Goal: Task Accomplishment & Management: Complete application form

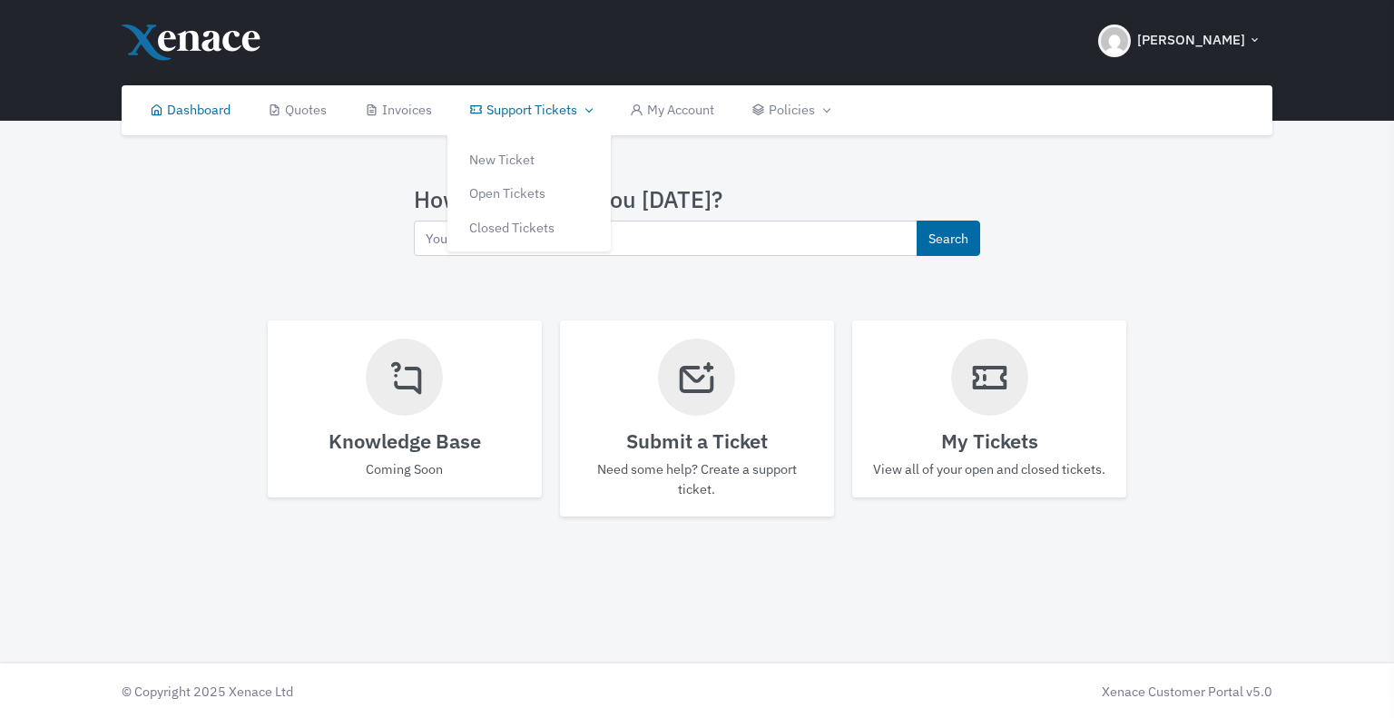
click at [525, 111] on link "Support Tickets" at bounding box center [530, 110] width 160 height 50
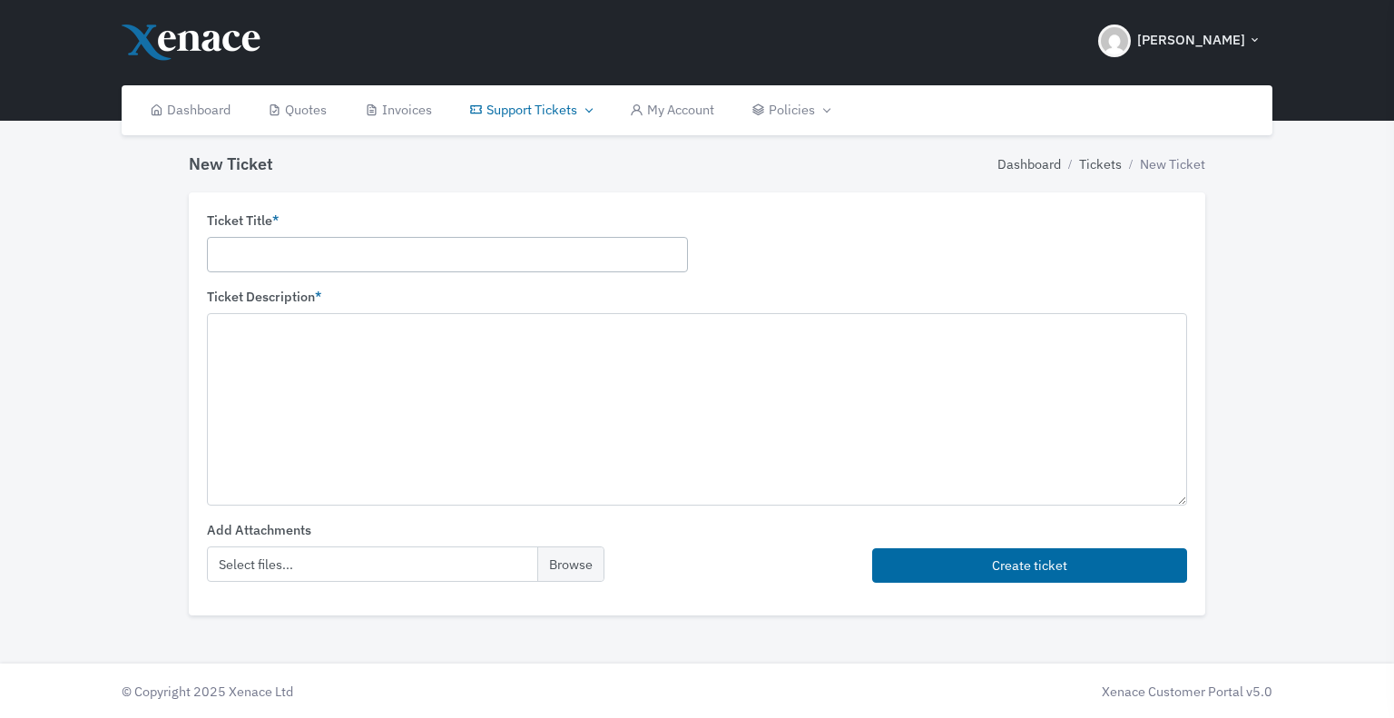
click at [312, 247] on input "text" at bounding box center [447, 254] width 481 height 35
paste input "Definely - Install Software Upgrade to Desktop #2"
type input "Definely - Install Software Upgrade to Desktop #2"
click at [357, 353] on textarea at bounding box center [697, 408] width 980 height 191
click at [348, 341] on textarea at bounding box center [697, 408] width 980 height 191
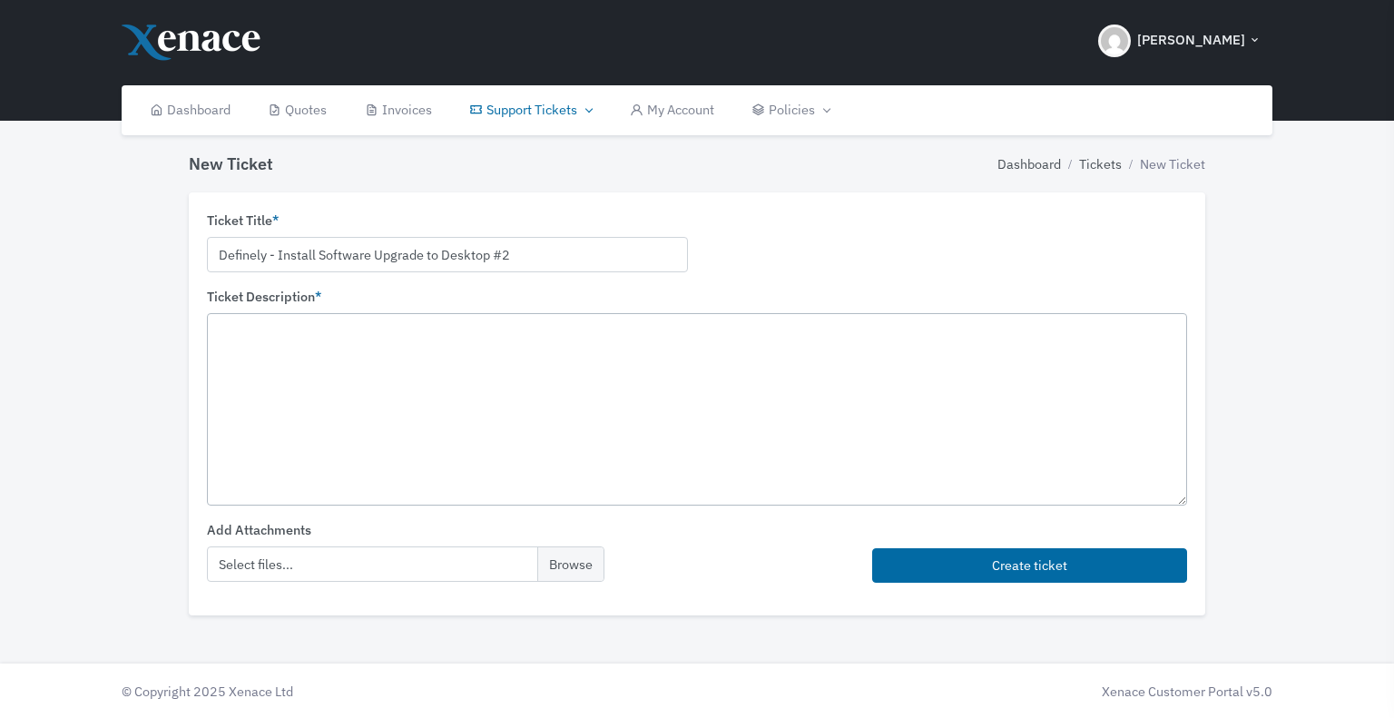
paste textarea "On Desktop #2, please uninstall Definely and reinstall Definely by downloading …"
click at [898, 333] on textarea "On Desktop #2, please uninstall Definely and reinstall Definely by downloading …" at bounding box center [697, 408] width 980 height 191
paste textarea "https://definely.sharepoint.com/:u:/g/EeeOSPeYGHVNtYb1cZJkryIBhR9rt_vCsyTvLHXsO…"
drag, startPoint x: 842, startPoint y: 351, endPoint x: 210, endPoint y: 353, distance: 631.5
click at [210, 353] on textarea "On Desktop #2, please uninstall Definely and reinstall Definely by downloading …" at bounding box center [697, 408] width 980 height 191
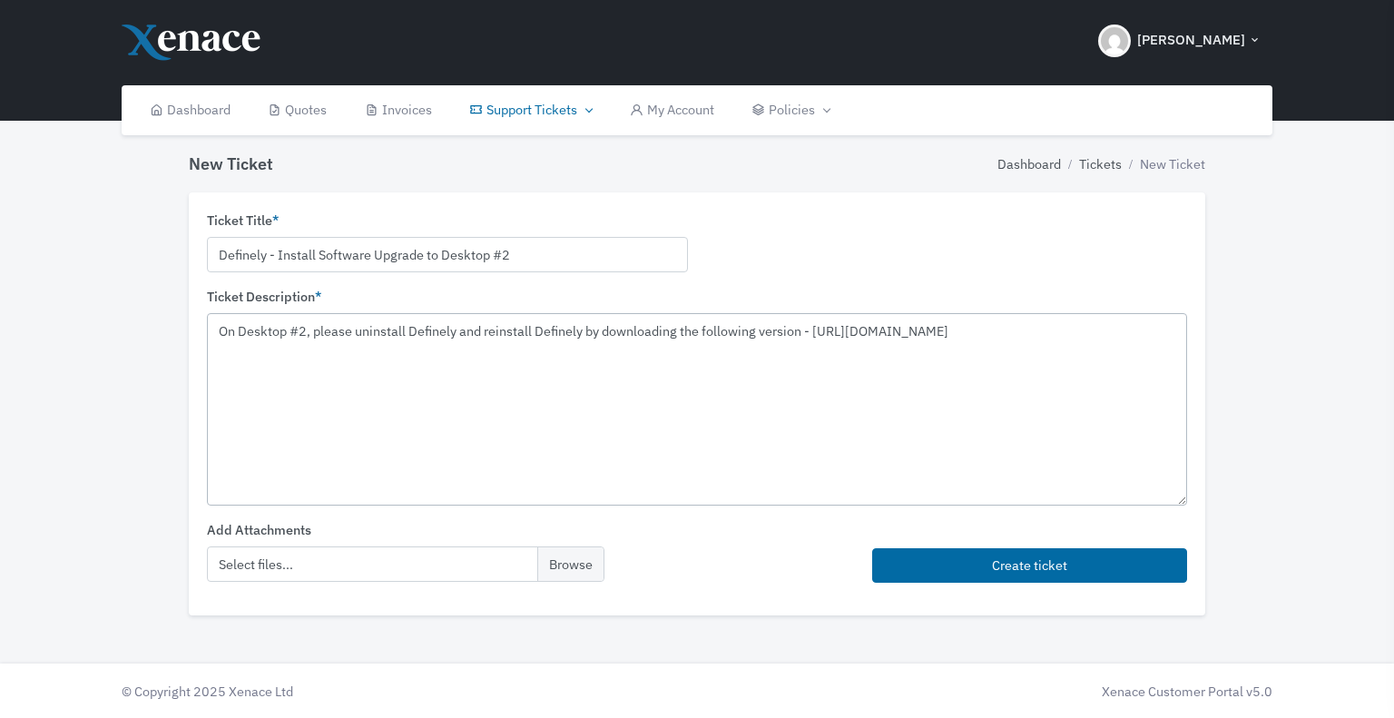
type textarea "On Desktop #2, please uninstall Definely and reinstall Definely by downloading …"
click at [744, 386] on textarea "On Desktop #2, please uninstall Definely and reinstall Definely by downloading …" at bounding box center [697, 408] width 980 height 191
click at [983, 563] on button "Create ticket" at bounding box center [1029, 565] width 315 height 35
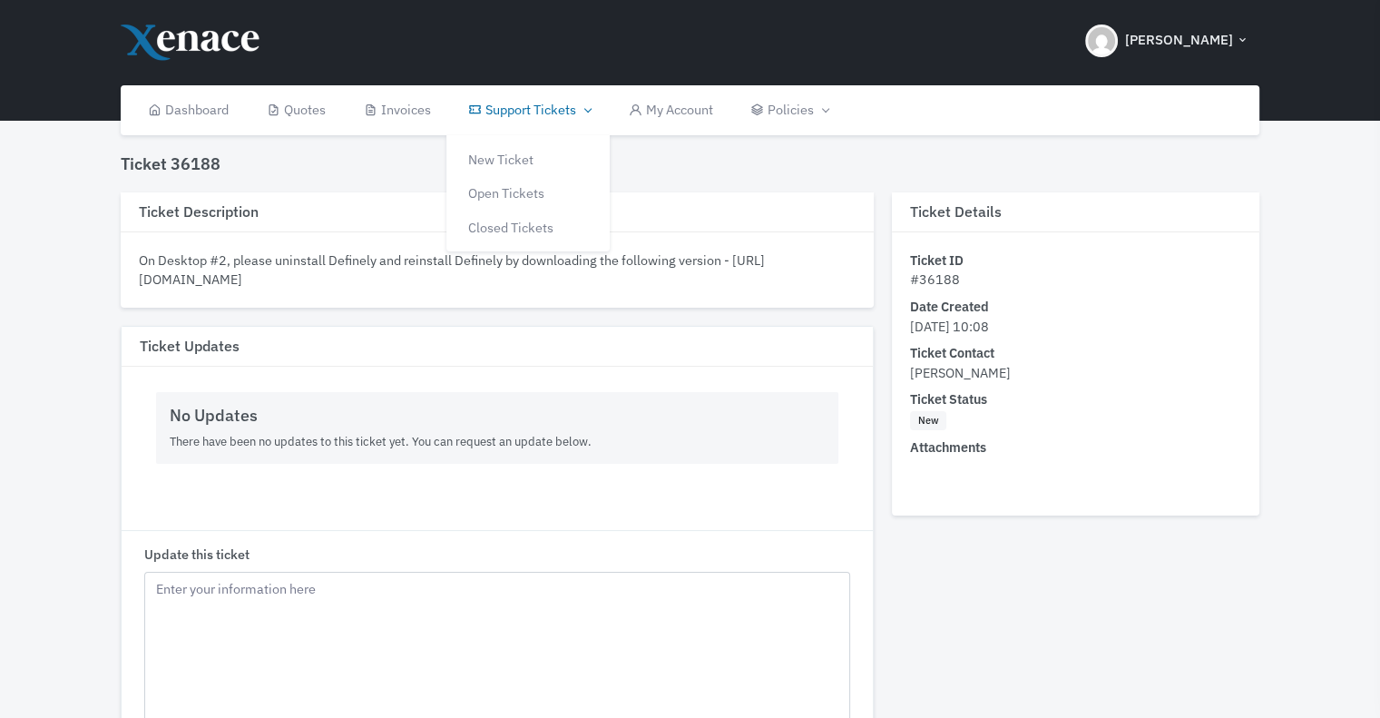
click at [523, 109] on link "Support Tickets" at bounding box center [529, 110] width 160 height 50
click at [523, 188] on link "Open Tickets" at bounding box center [527, 193] width 163 height 34
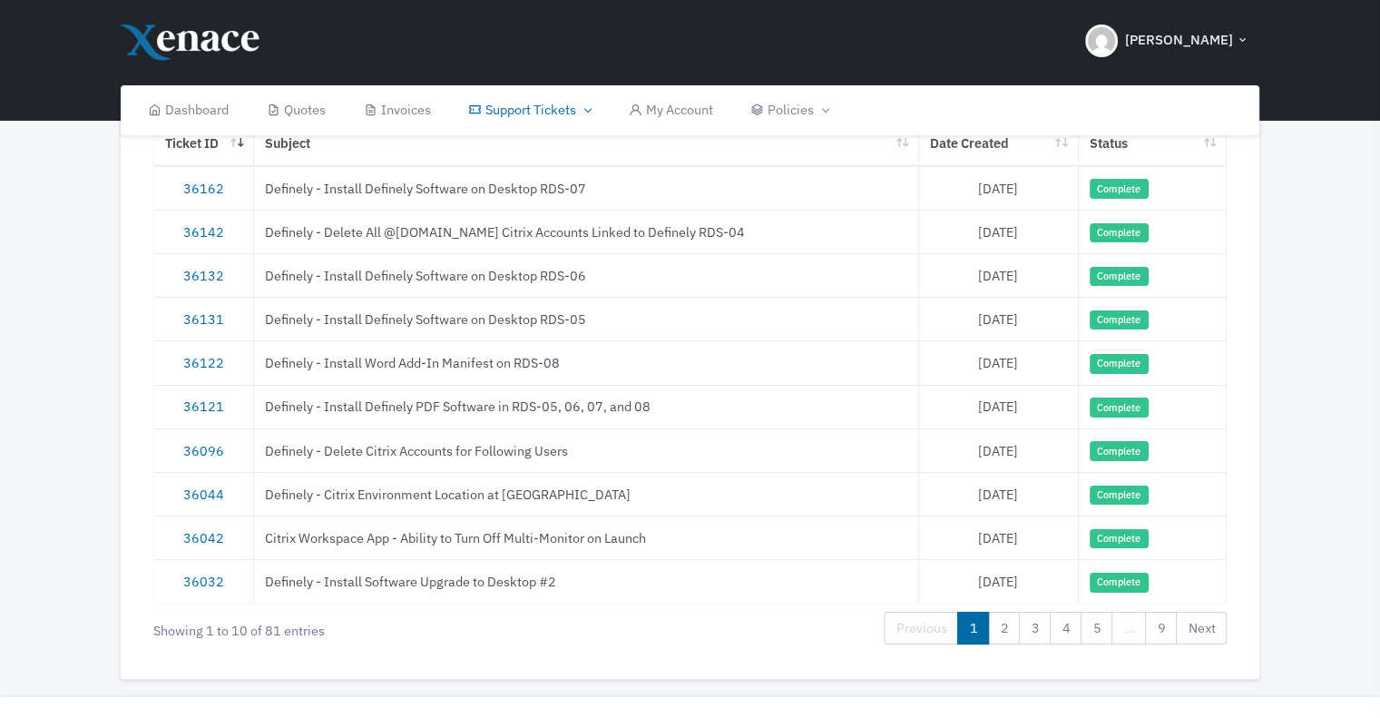
scroll to position [222, 0]
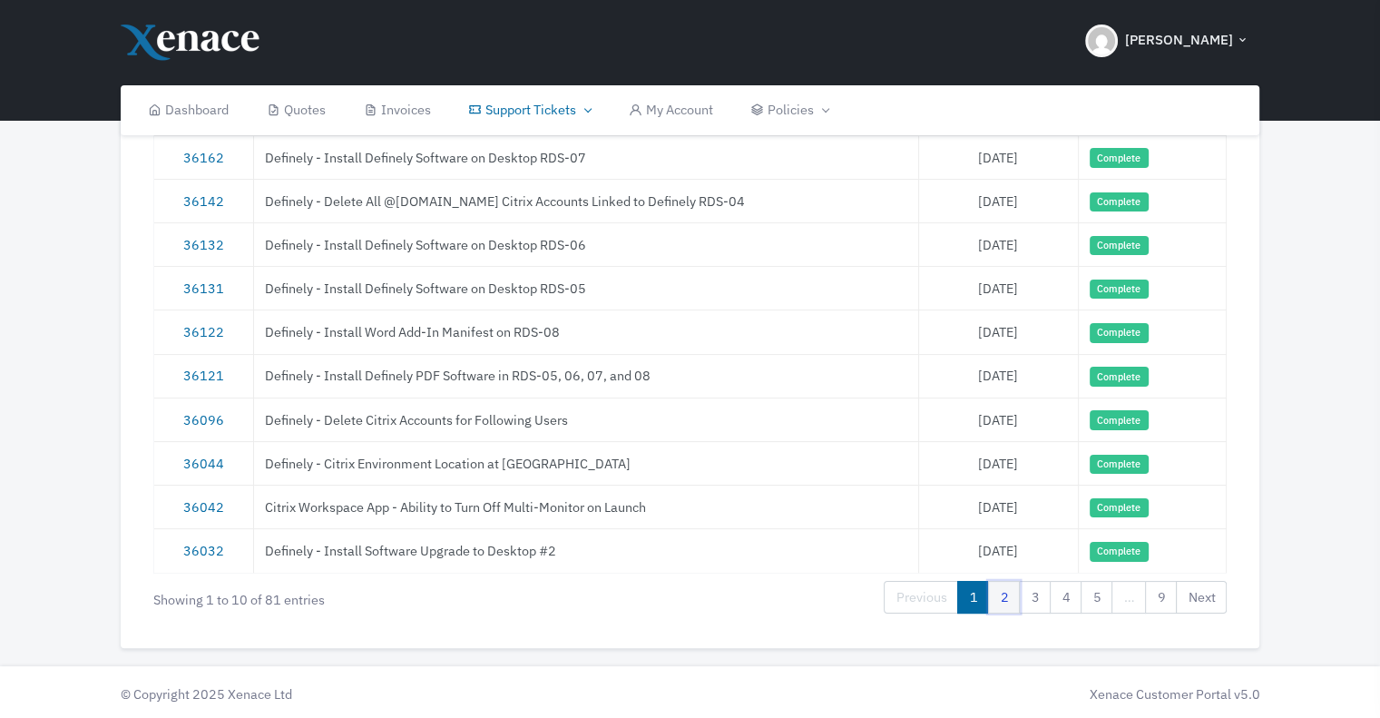
click at [1010, 594] on link "2" at bounding box center [1004, 597] width 32 height 33
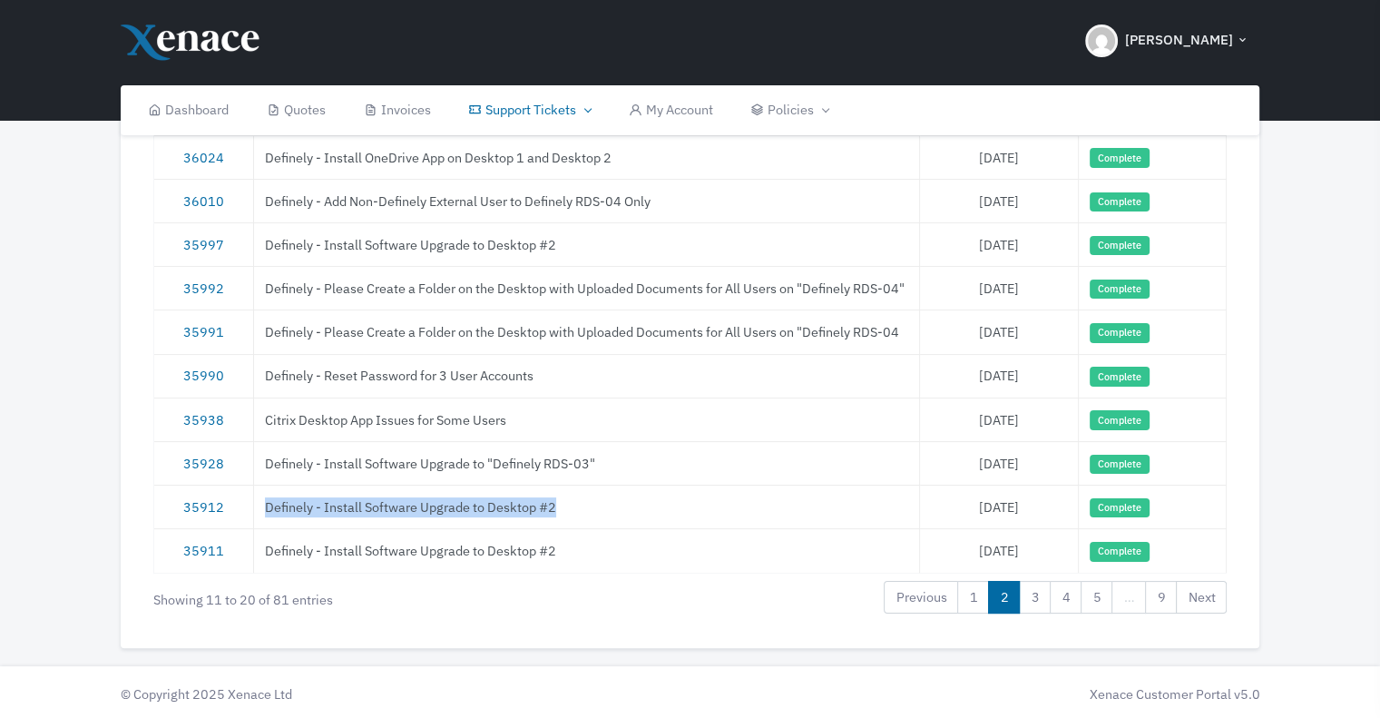
drag, startPoint x: 556, startPoint y: 507, endPoint x: 261, endPoint y: 514, distance: 295.0
click at [261, 514] on td "Definely - Install Software Upgrade to Desktop #2" at bounding box center [587, 506] width 666 height 44
copy td "Definely - Install Software Upgrade to Desktop #2"
click at [197, 504] on link "35912" at bounding box center [203, 506] width 41 height 17
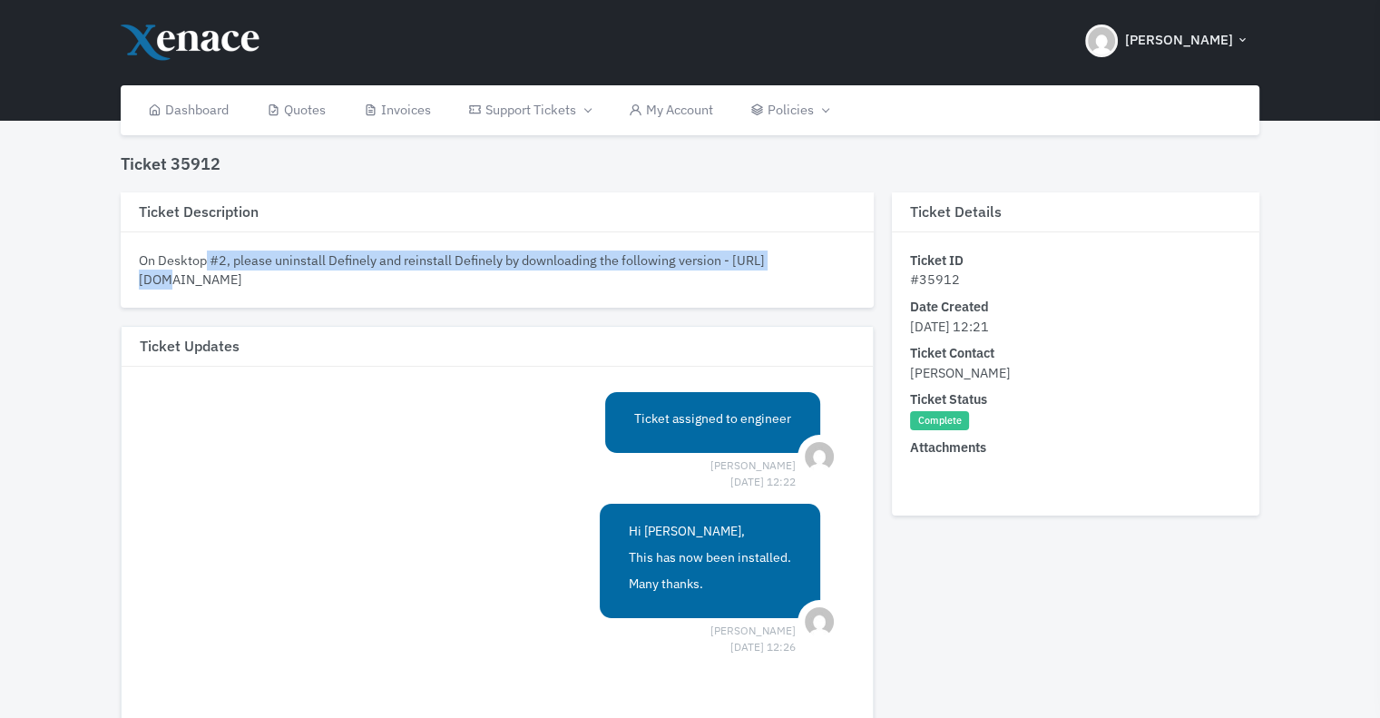
drag, startPoint x: 139, startPoint y: 259, endPoint x: 730, endPoint y: 257, distance: 591.5
click at [730, 257] on div "On Desktop #2, please uninstall Definely and reinstall Definely by downloading …" at bounding box center [498, 269] width 718 height 39
copy div "On Desktop #2, please uninstall Definely and reinstall Definely by downloading …"
